Goal: Complete application form

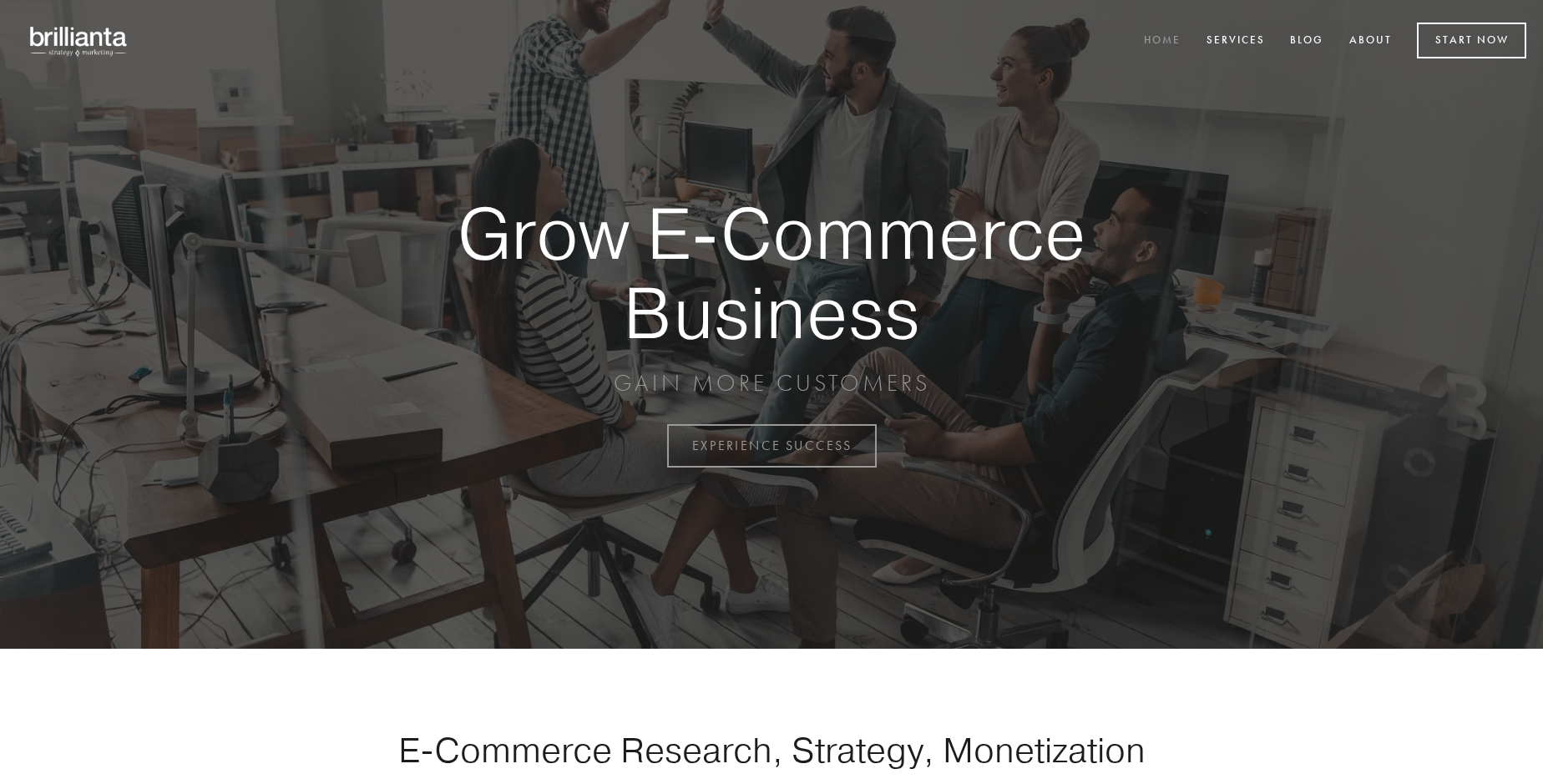
scroll to position [4376, 0]
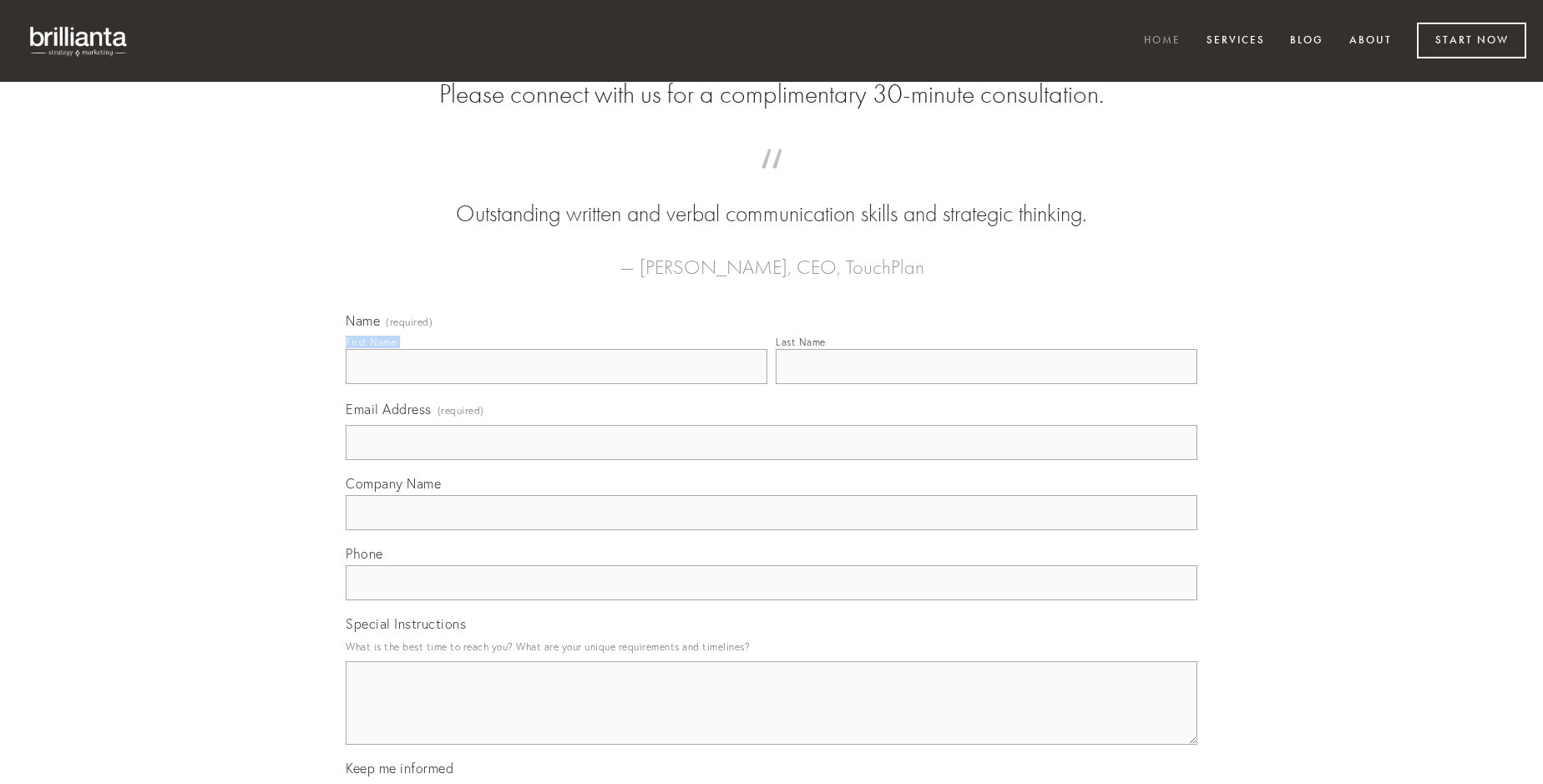
type input "[PERSON_NAME]"
click at [986, 384] on input "Last Name" at bounding box center [986, 367] width 421 height 35
type input "[PERSON_NAME]"
click at [772, 459] on input "Email Address (required)" at bounding box center [771, 443] width 852 height 35
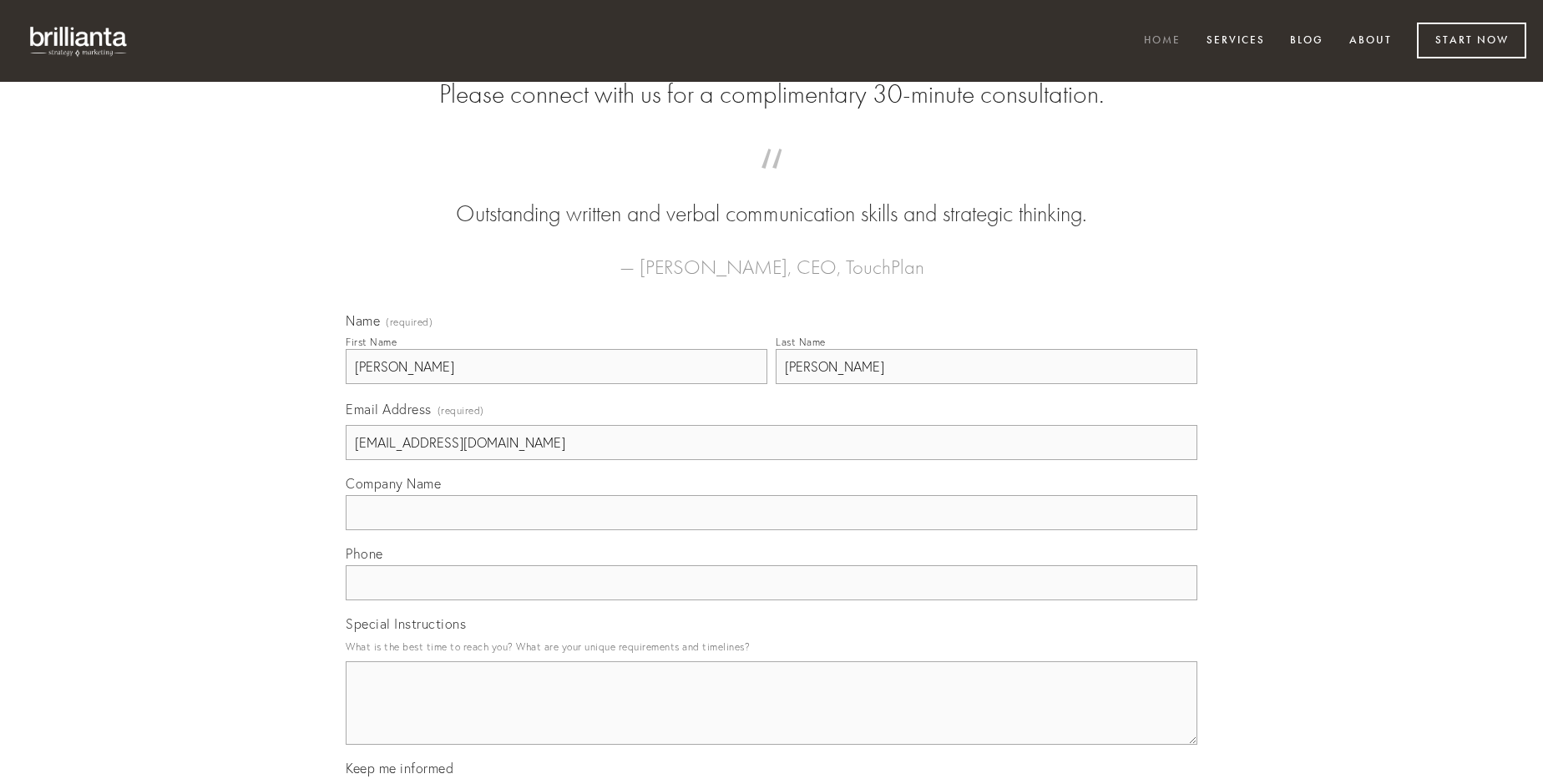
type input "[EMAIL_ADDRESS][DOMAIN_NAME]"
click at [772, 530] on input "Company Name" at bounding box center [771, 512] width 852 height 35
type input "talio"
click at [772, 600] on input "text" at bounding box center [771, 583] width 852 height 35
click at [772, 718] on textarea "Special Instructions" at bounding box center [771, 702] width 852 height 83
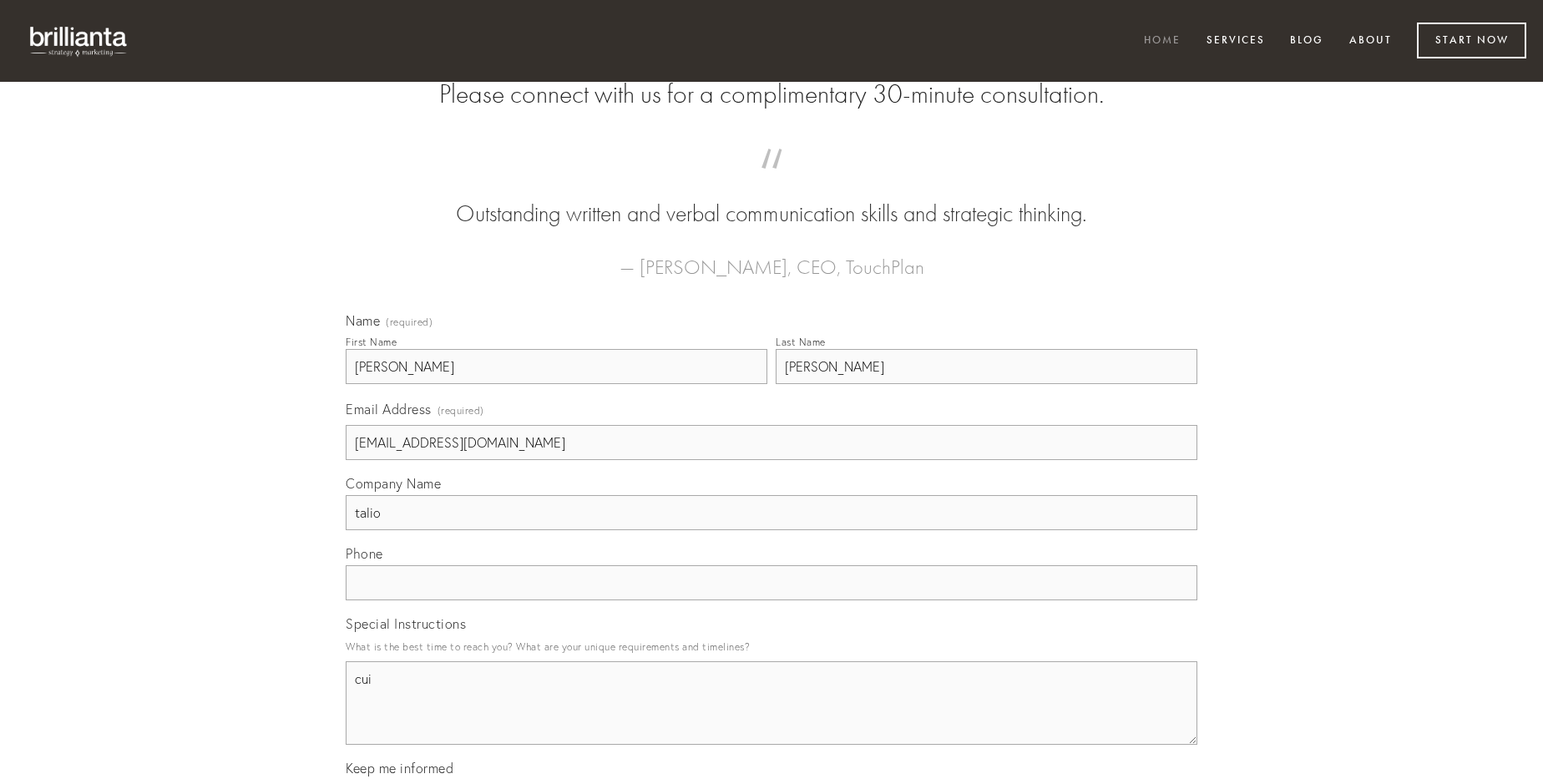
type textarea "cuiu"
